Goal: Task Accomplishment & Management: Manage account settings

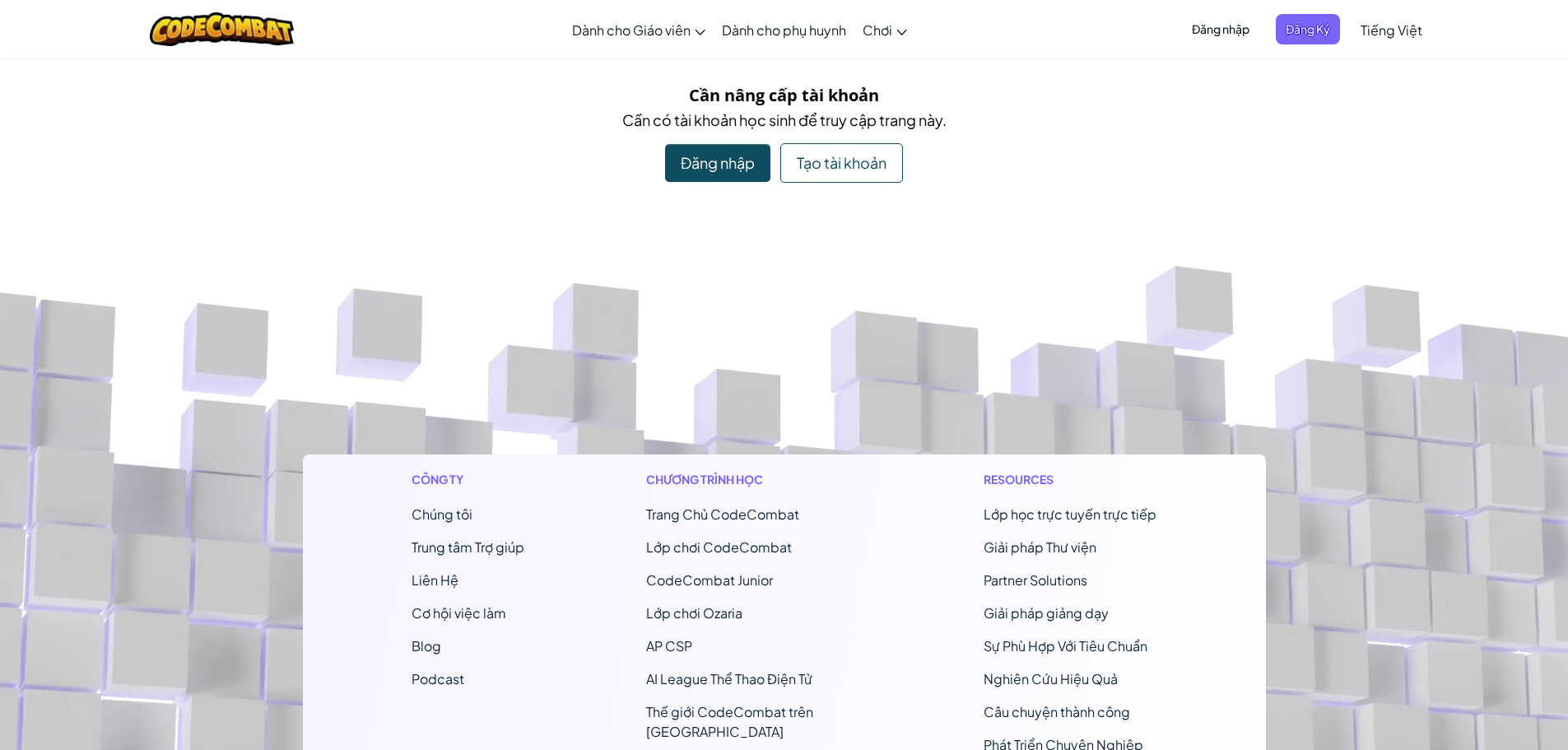
click at [706, 159] on div "Đăng nhập" at bounding box center [718, 163] width 105 height 38
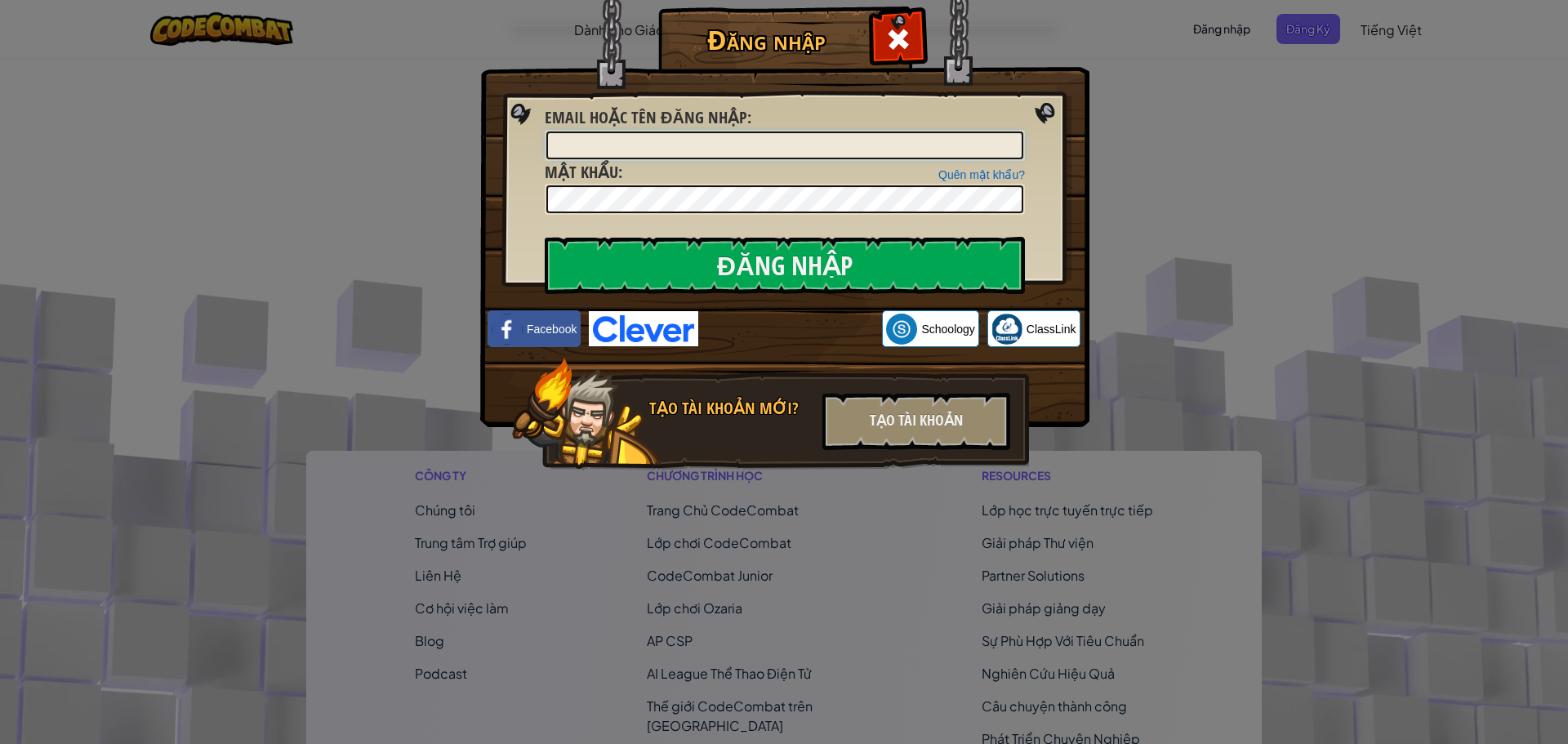
click at [679, 149] on input "Email hoặc tên đăng nhập :" at bounding box center [784, 145] width 477 height 27
type input "stu.tainp.01048"
click at [545, 237] on input "Đăng nhập" at bounding box center [785, 265] width 480 height 58
click at [724, 269] on input "Đăng nhập" at bounding box center [785, 265] width 480 height 58
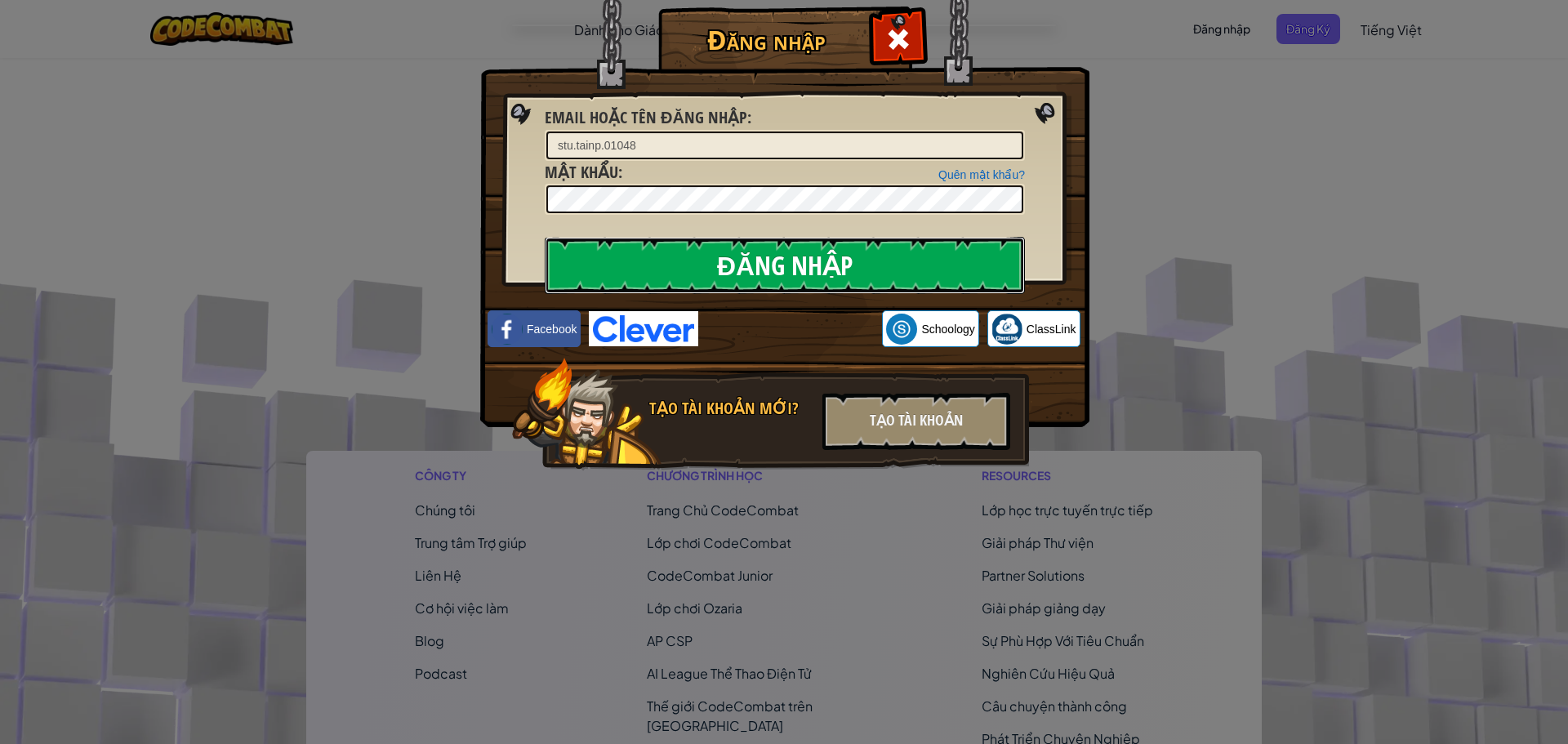
click at [724, 269] on input "Đăng nhập" at bounding box center [785, 265] width 480 height 58
